Goal: Obtain resource: Obtain resource

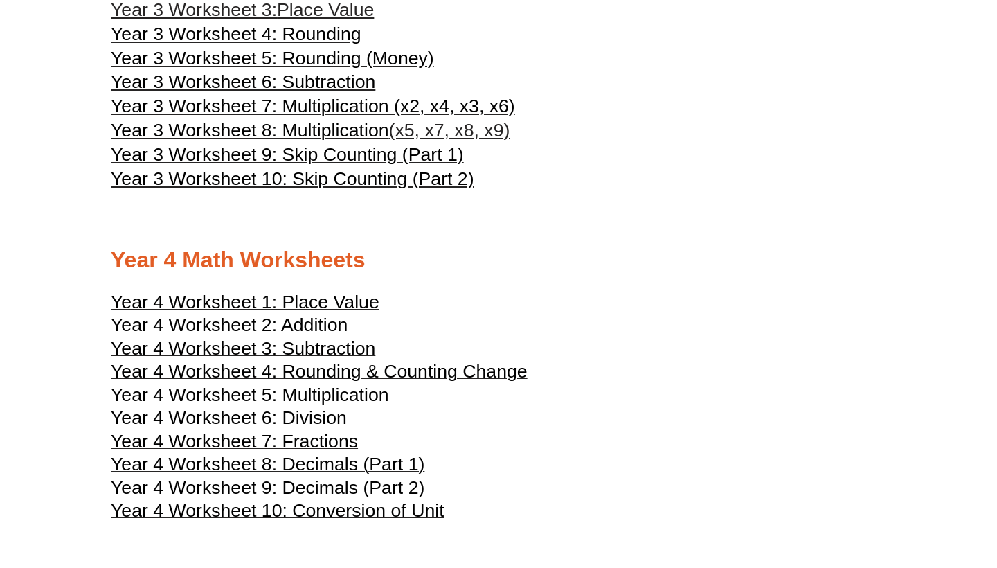
scroll to position [1530, 0]
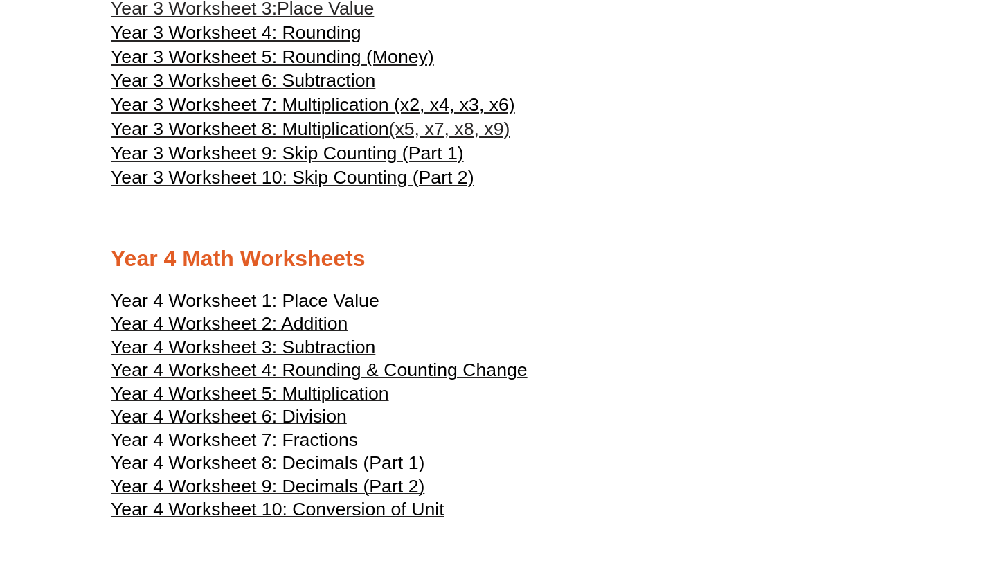
click at [278, 383] on span "Year 4 Worksheet 5: Multiplication" at bounding box center [250, 393] width 278 height 21
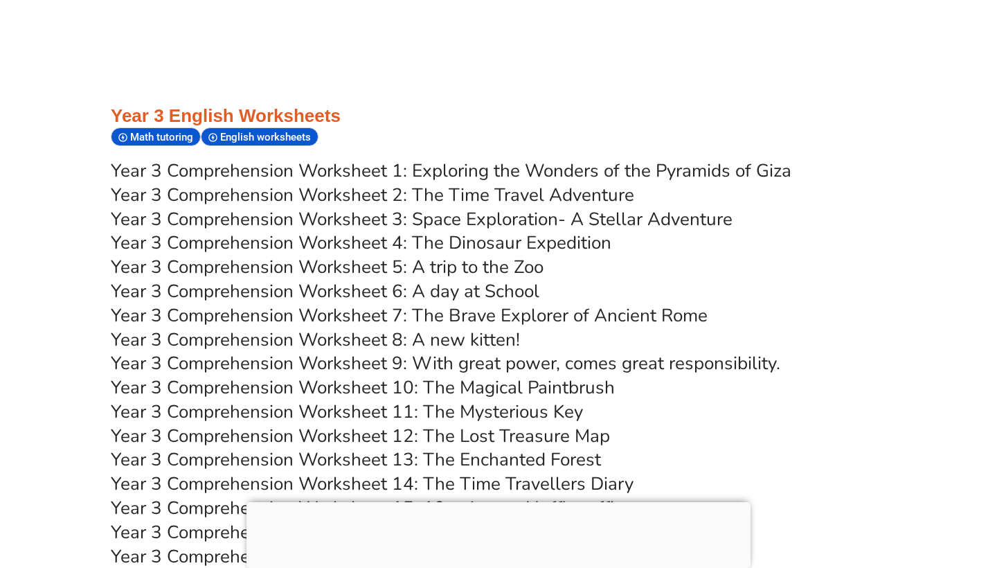
scroll to position [4504, 0]
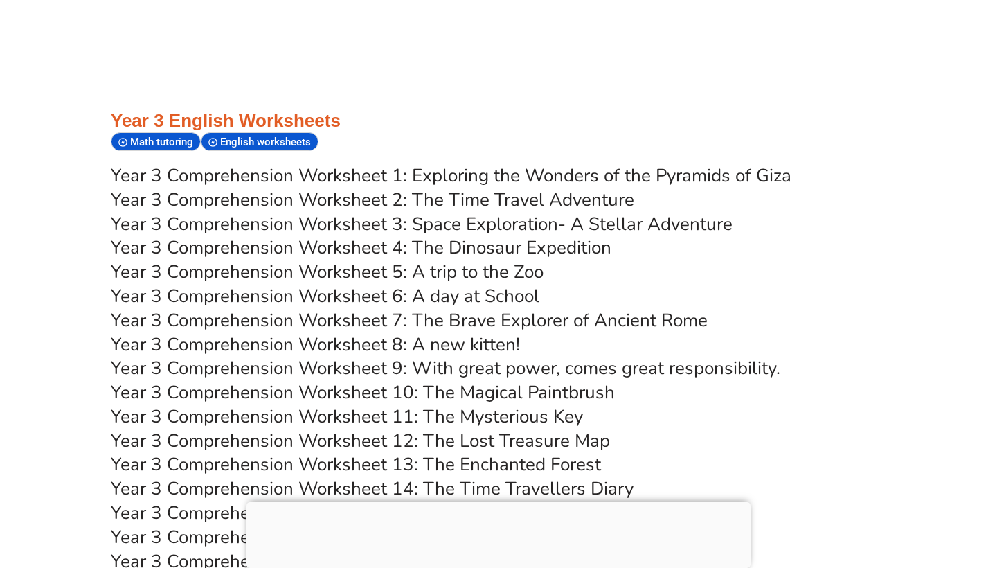
click at [464, 404] on link "Year 3 Comprehension Worksheet 11: The Mysterious Key" at bounding box center [347, 416] width 472 height 24
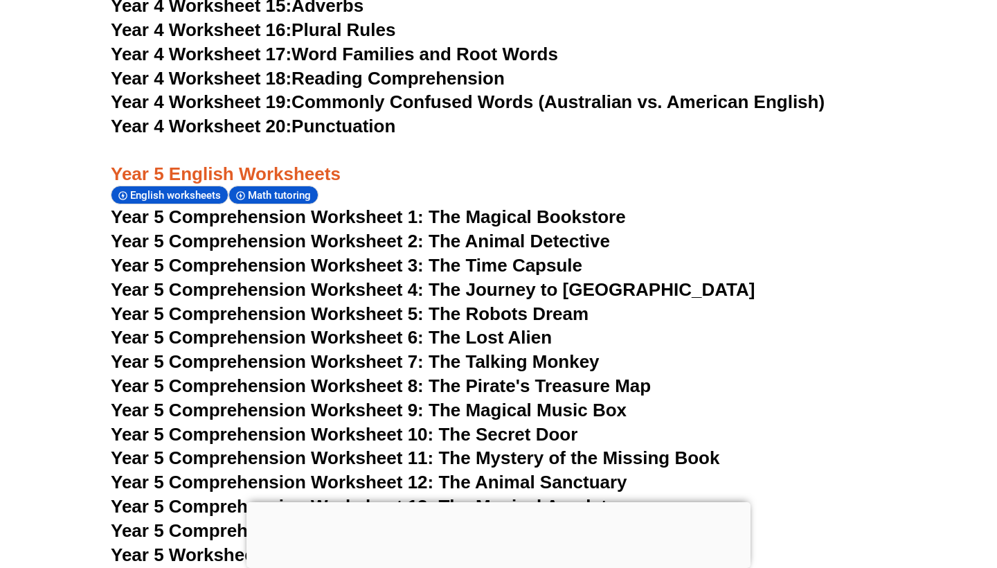
scroll to position [6551, 0]
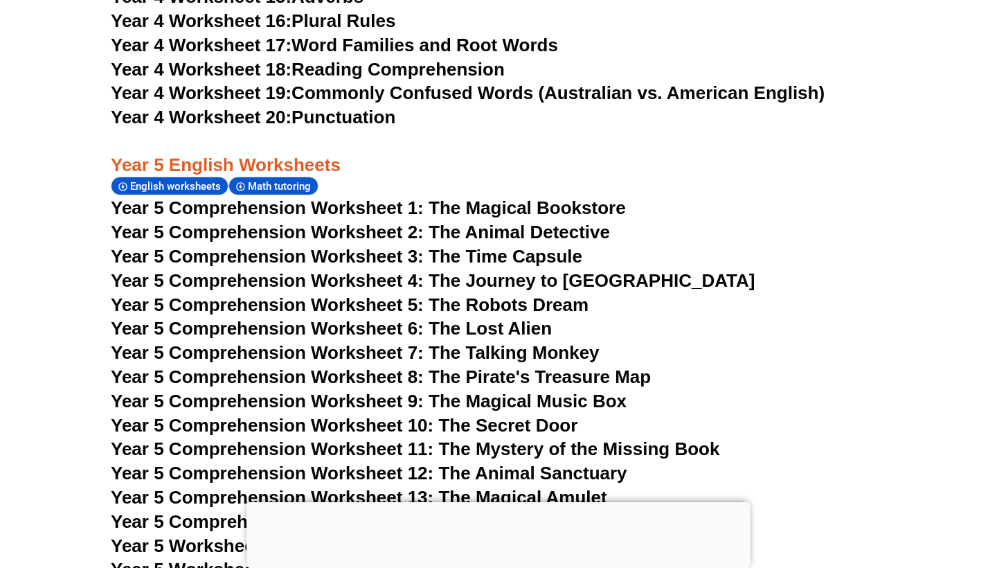
click at [287, 197] on span "Year 5 Comprehension Worksheet 1: The Magical Bookstore" at bounding box center [368, 207] width 515 height 21
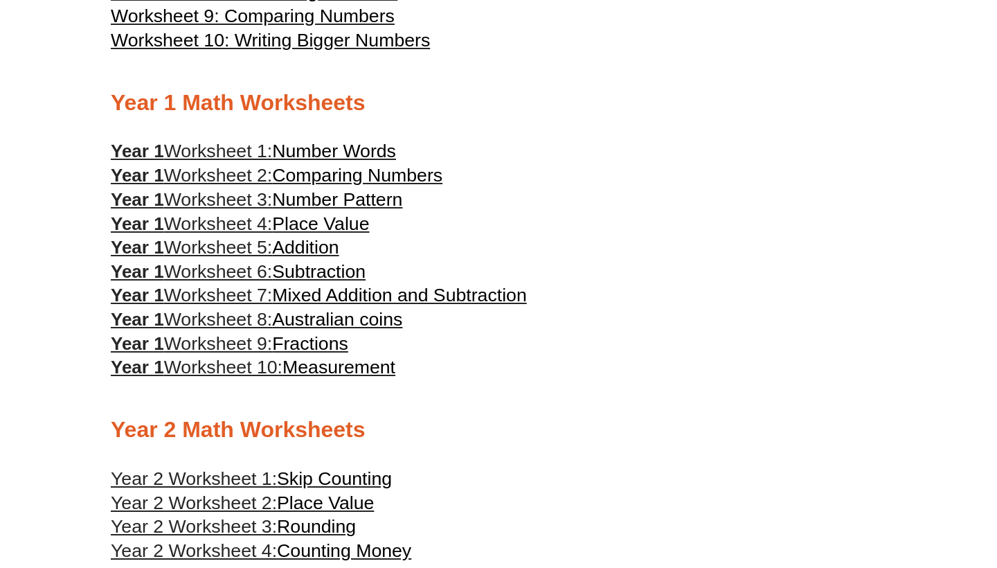
click at [605, 332] on h3 "Year 1 Worksheet 9: Fractions" at bounding box center [498, 344] width 775 height 24
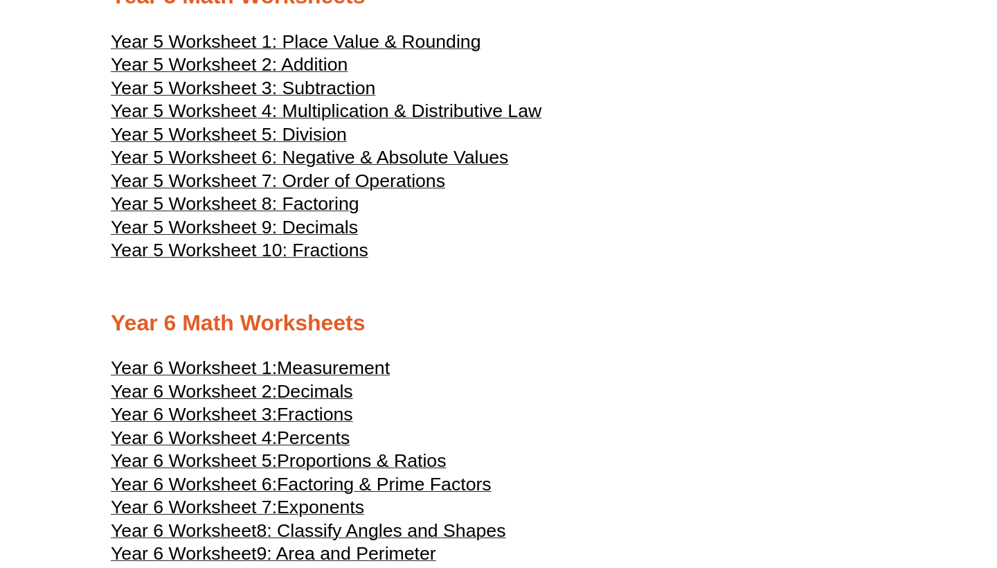
scroll to position [2121, 0]
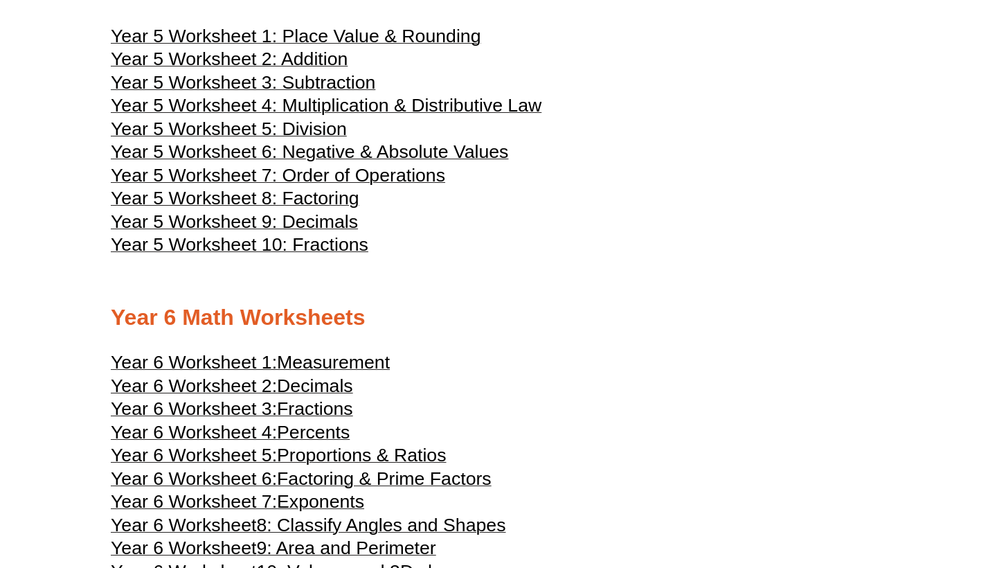
click at [307, 118] on span "Year 5 Worksheet 5: Division" at bounding box center [229, 128] width 236 height 21
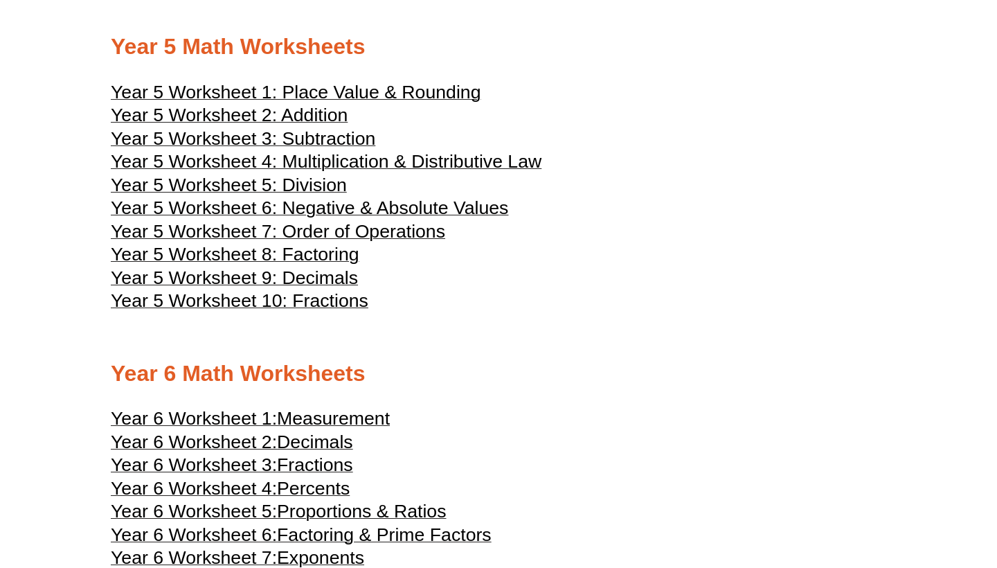
scroll to position [2063, 0]
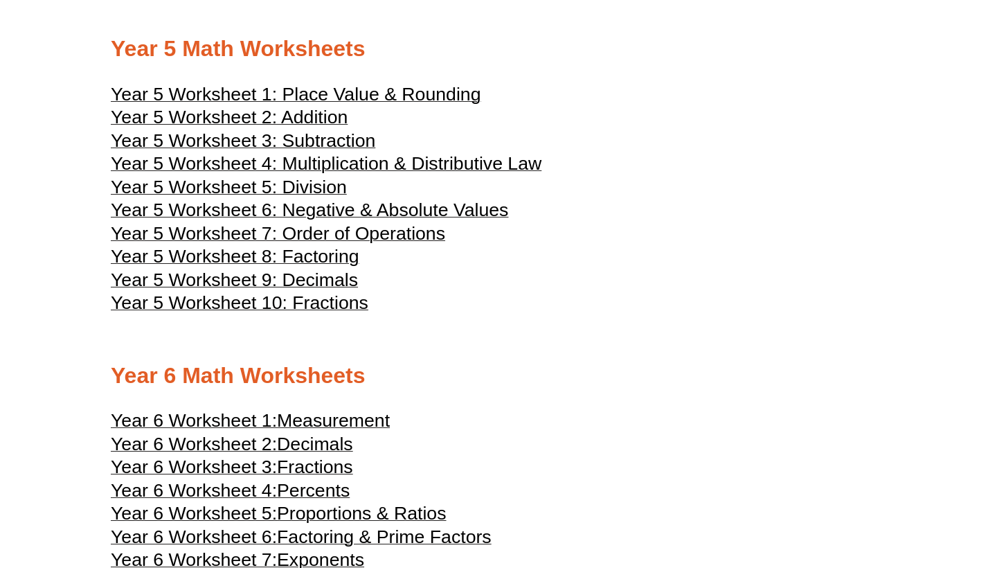
click at [323, 107] on span "Year 5 Worksheet 2: Addition" at bounding box center [229, 117] width 237 height 21
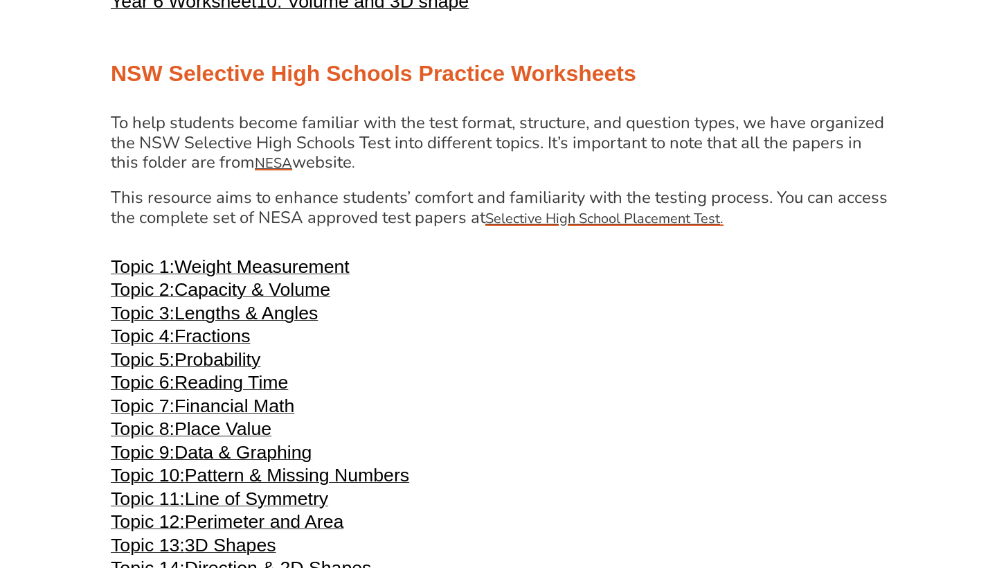
scroll to position [2692, 0]
click at [307, 510] on span "Perimeter and Area" at bounding box center [264, 520] width 159 height 21
click at [634, 242] on div at bounding box center [498, 247] width 775 height 10
